Goal: Information Seeking & Learning: Learn about a topic

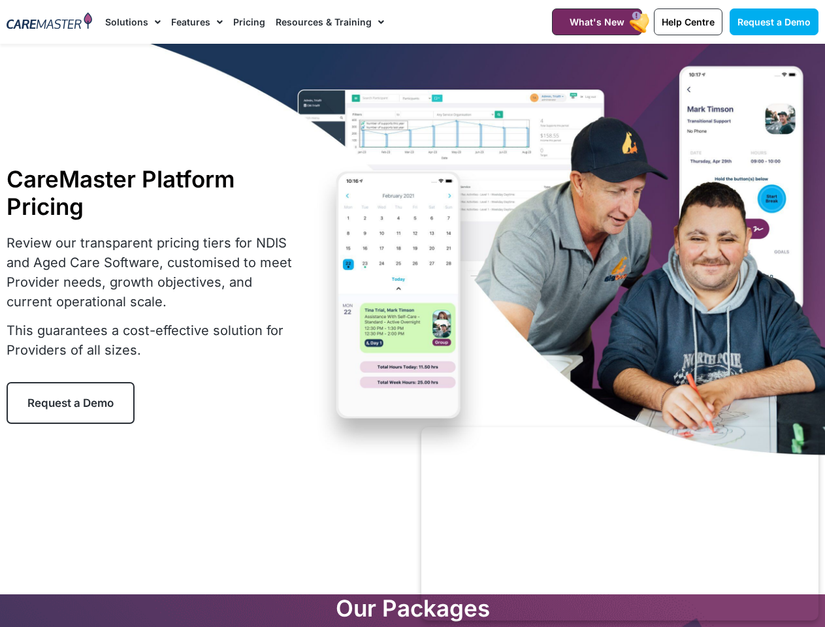
click at [412, 314] on div "CareMaster Platform Pricing Review our transparent pricing tiers for NDIS and A…" at bounding box center [412, 295] width 825 height 502
click at [133, 22] on link "Solutions" at bounding box center [133, 22] width 56 height 44
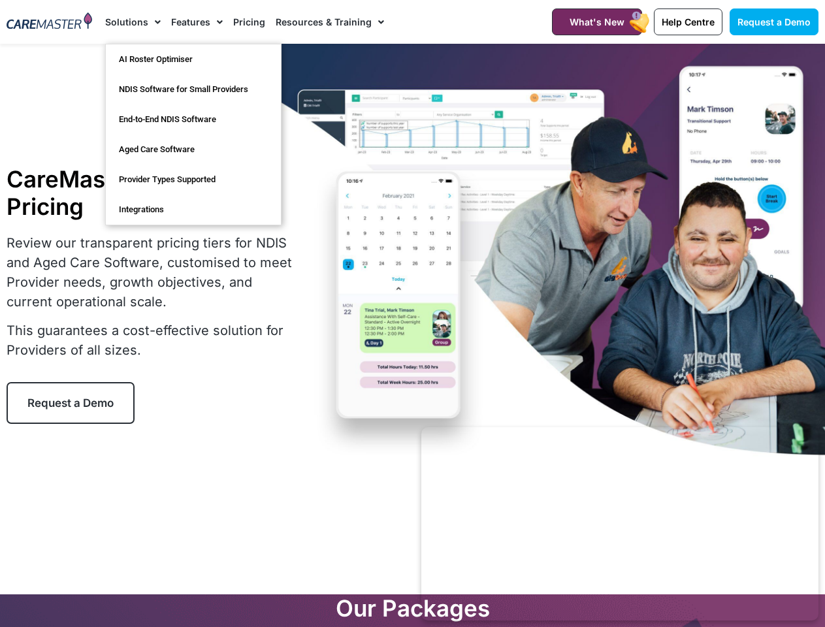
click at [197, 22] on link "Features" at bounding box center [197, 22] width 52 height 44
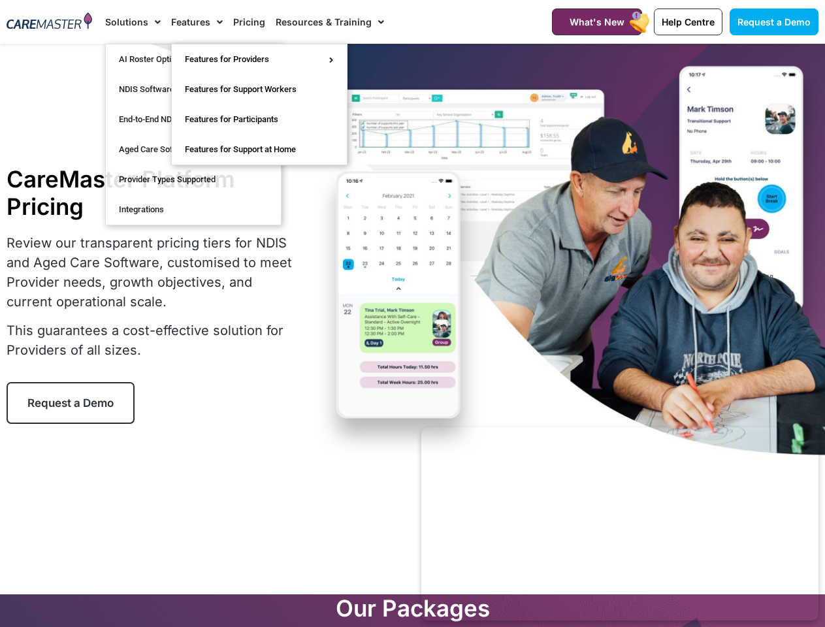
click at [329, 22] on link "Resources & Training" at bounding box center [330, 22] width 108 height 44
